Goal: Task Accomplishment & Management: Use online tool/utility

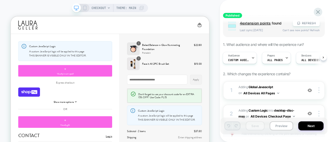
scroll to position [44, 0]
drag, startPoint x: 239, startPoint y: 61, endPoint x: 176, endPoint y: 10, distance: 81.6
click at [176, 10] on div "CHECKOUT Theme: MAIN" at bounding box center [110, 92] width 220 height 175
click at [0, 0] on span "Custom Audience" at bounding box center [0, 0] width 0 height 0
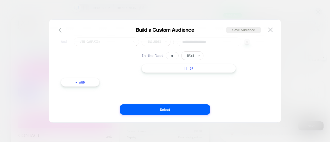
scroll to position [0, 0]
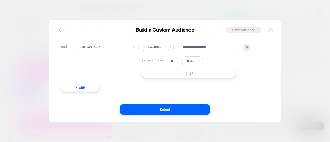
click at [0, 0] on img at bounding box center [0, 0] width 0 height 0
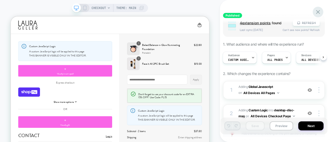
click at [0, 0] on icon at bounding box center [0, 0] width 0 height 0
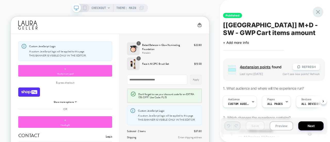
click at [318, 14] on icon at bounding box center [318, 12] width 7 height 7
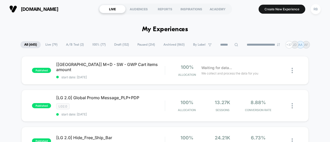
click at [235, 44] on icon at bounding box center [237, 45] width 4 height 4
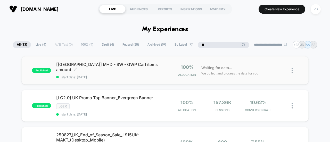
type input "**"
click at [77, 71] on div "[[GEOGRAPHIC_DATA]] M+D - SW - GWP Cart items amount Click to edit experience d…" at bounding box center [110, 70] width 109 height 17
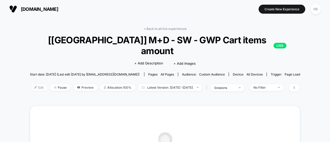
click at [30, 84] on span "Edit" at bounding box center [38, 87] width 17 height 7
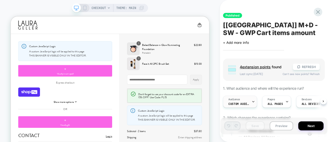
scroll to position [0, 0]
click at [238, 104] on span "Custom Audience" at bounding box center [238, 104] width 21 height 4
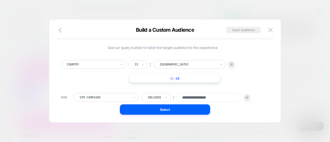
click at [317, 92] on div at bounding box center [165, 71] width 330 height 142
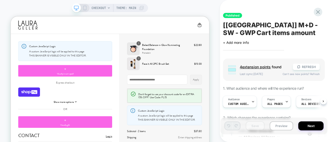
scroll to position [62, 0]
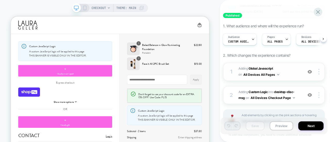
click at [296, 71] on span "Adding Global Javascript on All Devices All Pages" at bounding box center [270, 72] width 62 height 12
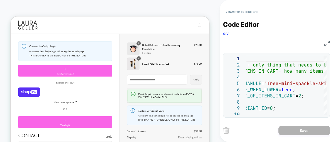
click at [326, 45] on img at bounding box center [328, 44] width 6 height 6
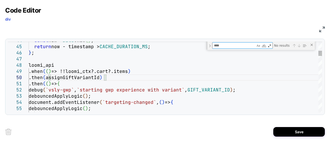
type textarea "**********"
type textarea "*"
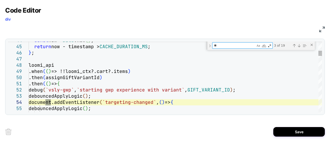
type textarea "***"
type textarea "**********"
type textarea "****"
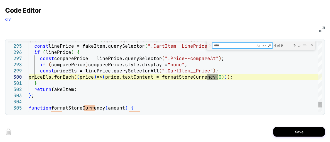
type textarea "**********"
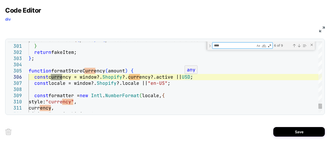
type textarea "****"
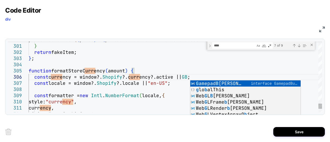
scroll to position [31, 164]
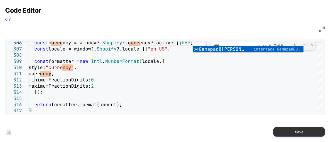
type textarea "**********"
click at [299, 131] on button "Save" at bounding box center [299, 132] width 52 height 10
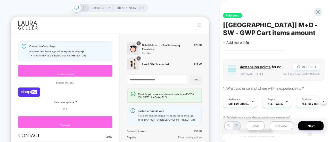
scroll to position [0, 0]
click at [253, 126] on button "Save" at bounding box center [255, 126] width 19 height 9
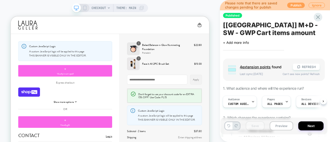
click at [293, 7] on button "Publish" at bounding box center [296, 5] width 18 height 5
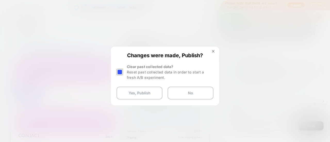
click at [123, 67] on div at bounding box center [121, 72] width 8 height 16
click at [121, 71] on div at bounding box center [120, 72] width 6 height 6
click at [134, 92] on button "Yes, Publish" at bounding box center [140, 93] width 46 height 13
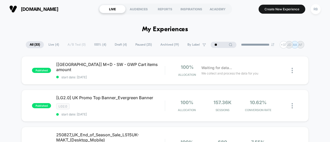
click at [220, 41] on div "**********" at bounding box center [165, 44] width 279 height 7
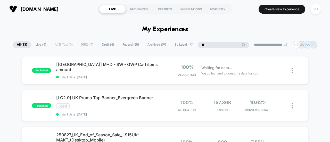
drag, startPoint x: 219, startPoint y: 43, endPoint x: 199, endPoint y: 42, distance: 20.2
click at [199, 42] on input "**" at bounding box center [224, 45] width 52 height 6
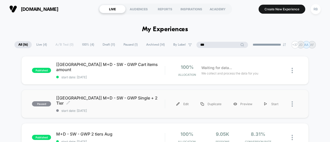
scroll to position [42, 0]
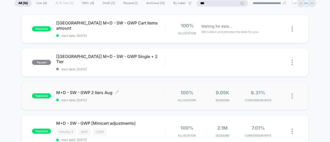
type input "***"
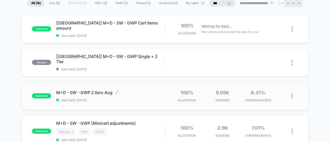
click at [72, 94] on span "M+D - SW - GWP 2 tiers Aug Click to edit experience details" at bounding box center [110, 92] width 109 height 5
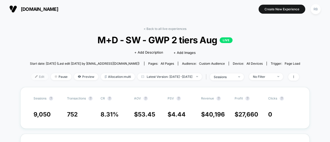
click at [31, 78] on span "Edit" at bounding box center [39, 76] width 17 height 7
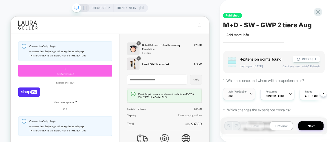
scroll to position [0, 0]
click at [277, 95] on span "Custom Audience" at bounding box center [276, 96] width 21 height 4
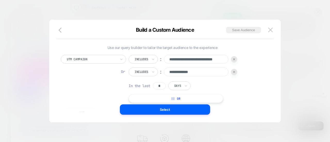
scroll to position [0, 0]
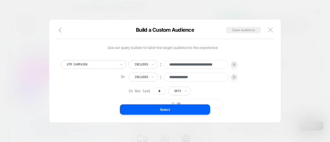
click at [294, 38] on div at bounding box center [165, 71] width 330 height 142
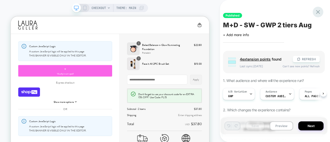
click at [317, 13] on icon at bounding box center [318, 12] width 4 height 4
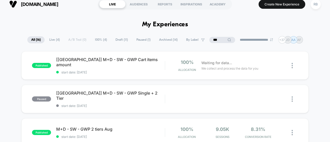
scroll to position [5, 0]
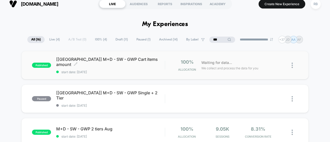
click at [84, 62] on span "[[GEOGRAPHIC_DATA]] M+D - SW - GWP Cart items amount Click to edit experience d…" at bounding box center [110, 62] width 109 height 10
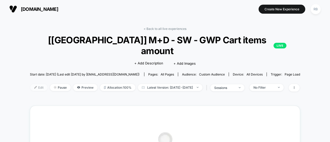
click at [30, 84] on span "Edit" at bounding box center [38, 87] width 17 height 7
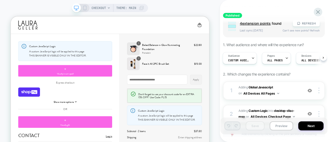
scroll to position [53, 0]
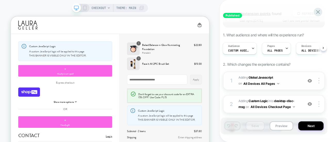
click at [295, 79] on span "Adding Global Javascript on All Devices All Pages" at bounding box center [270, 81] width 62 height 12
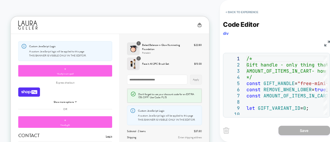
click at [327, 46] on img at bounding box center [328, 44] width 6 height 6
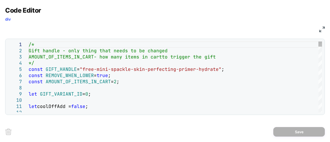
scroll to position [0, 0]
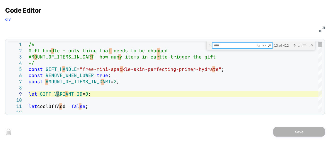
type textarea "*"
type textarea "**********"
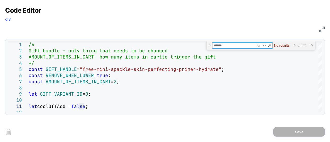
type textarea "******"
click at [153, 19] on div "Code Editor div" at bounding box center [165, 15] width 320 height 18
click at [320, 28] on img at bounding box center [322, 30] width 6 height 6
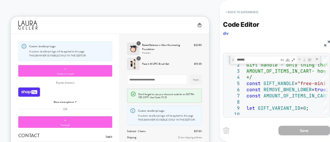
click at [253, 11] on button "< Back to experience" at bounding box center [242, 12] width 38 height 8
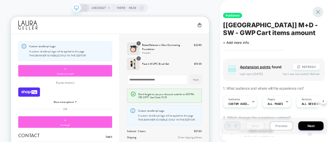
scroll to position [0, 0]
click at [323, 13] on div "Published [[GEOGRAPHIC_DATA]] M+D - SW - GWP Cart items amount Click to edit ex…" at bounding box center [274, 71] width 107 height 132
click at [319, 11] on icon at bounding box center [318, 12] width 4 height 4
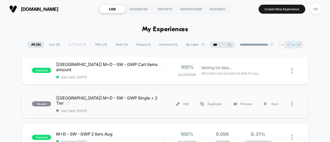
scroll to position [29, 0]
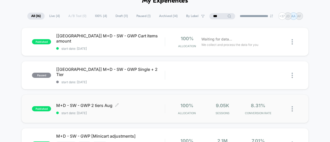
click at [90, 106] on span "M+D - SW - GWP 2 tiers Aug Click to edit experience details" at bounding box center [110, 105] width 109 height 5
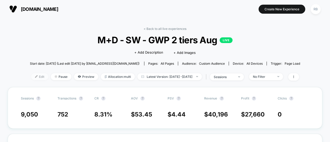
click at [32, 77] on span "Edit" at bounding box center [39, 76] width 17 height 7
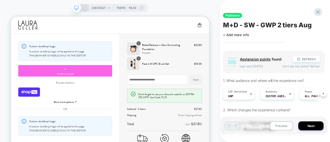
scroll to position [32, 0]
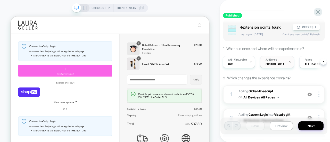
click at [275, 62] on span "Custom Audience" at bounding box center [276, 64] width 21 height 4
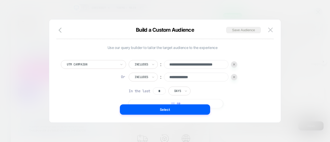
scroll to position [5, 0]
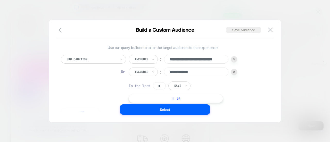
click at [135, 98] on button "|| Or" at bounding box center [176, 98] width 94 height 9
click at [224, 87] on div at bounding box center [224, 85] width 6 height 6
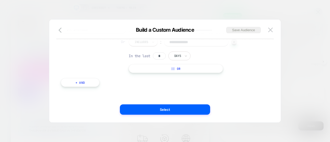
click at [81, 87] on div "**********" at bounding box center [162, 58] width 208 height 72
click at [78, 84] on button "+ And" at bounding box center [80, 82] width 39 height 9
click at [102, 87] on div at bounding box center [105, 87] width 50 height 5
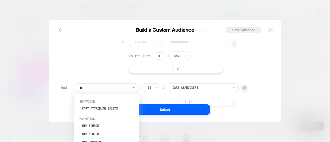
type input "***"
click at [104, 124] on div "UTM Campaign" at bounding box center [109, 125] width 60 height 8
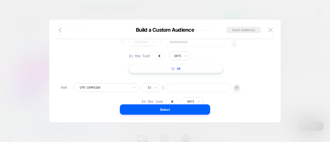
click at [151, 88] on div "Is" at bounding box center [149, 88] width 4 height 6
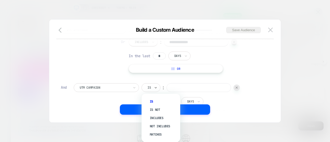
click at [151, 88] on div "Is" at bounding box center [149, 88] width 4 height 6
click at [160, 125] on div "Not includes" at bounding box center [164, 126] width 34 height 8
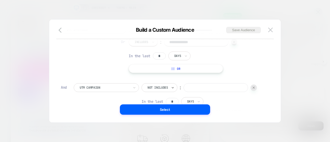
click at [198, 88] on input at bounding box center [216, 87] width 65 height 9
paste input "**********"
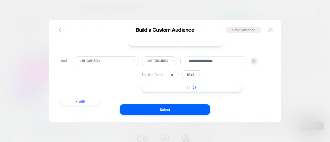
scroll to position [57, 0]
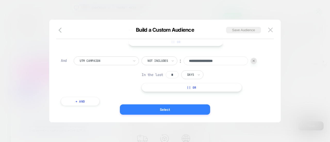
type input "**********"
click at [174, 109] on button "Select" at bounding box center [165, 109] width 90 height 10
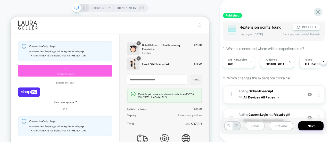
click at [254, 127] on button "Save" at bounding box center [255, 126] width 19 height 9
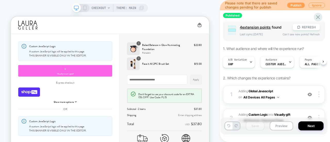
click at [296, 5] on button "Publish" at bounding box center [296, 5] width 18 height 5
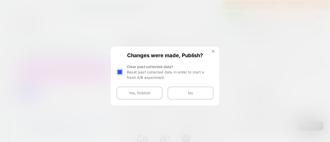
click at [118, 73] on div at bounding box center [120, 72] width 6 height 6
click at [129, 91] on button "Yes, Publish" at bounding box center [140, 93] width 46 height 13
